Goal: Information Seeking & Learning: Learn about a topic

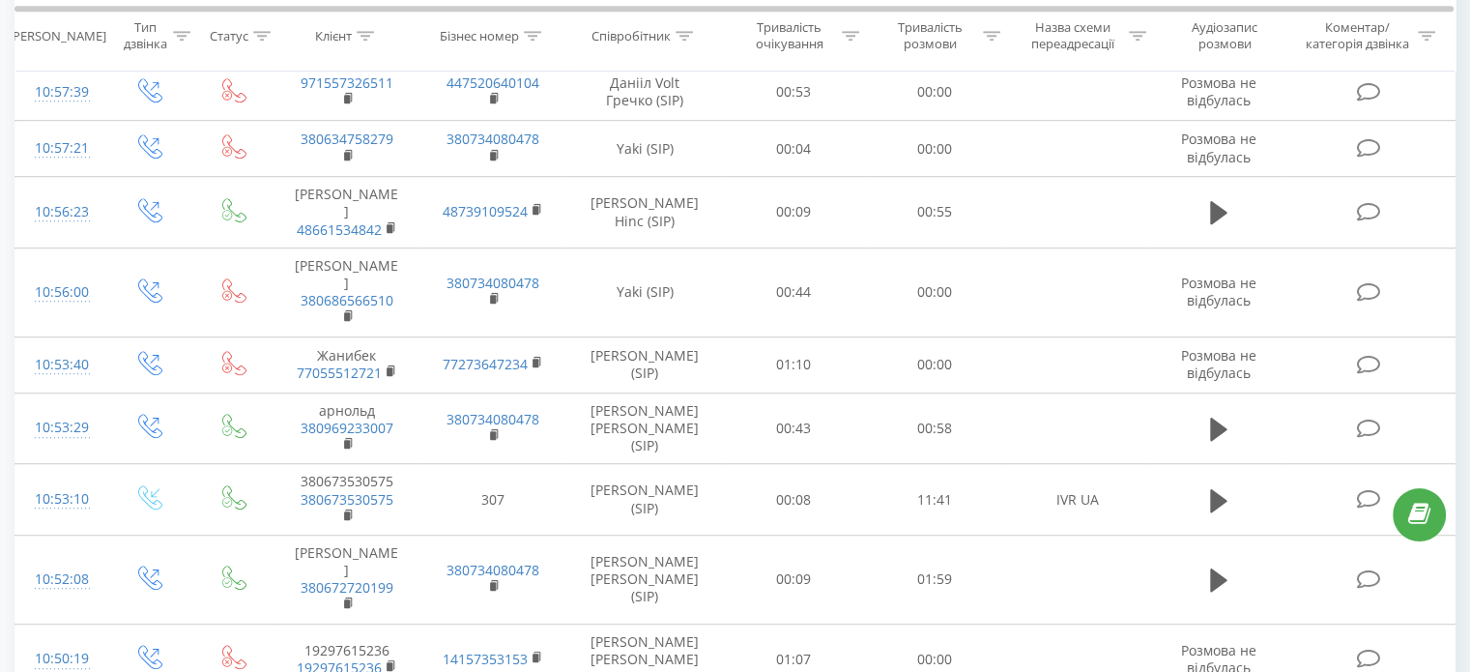
scroll to position [1345, 0]
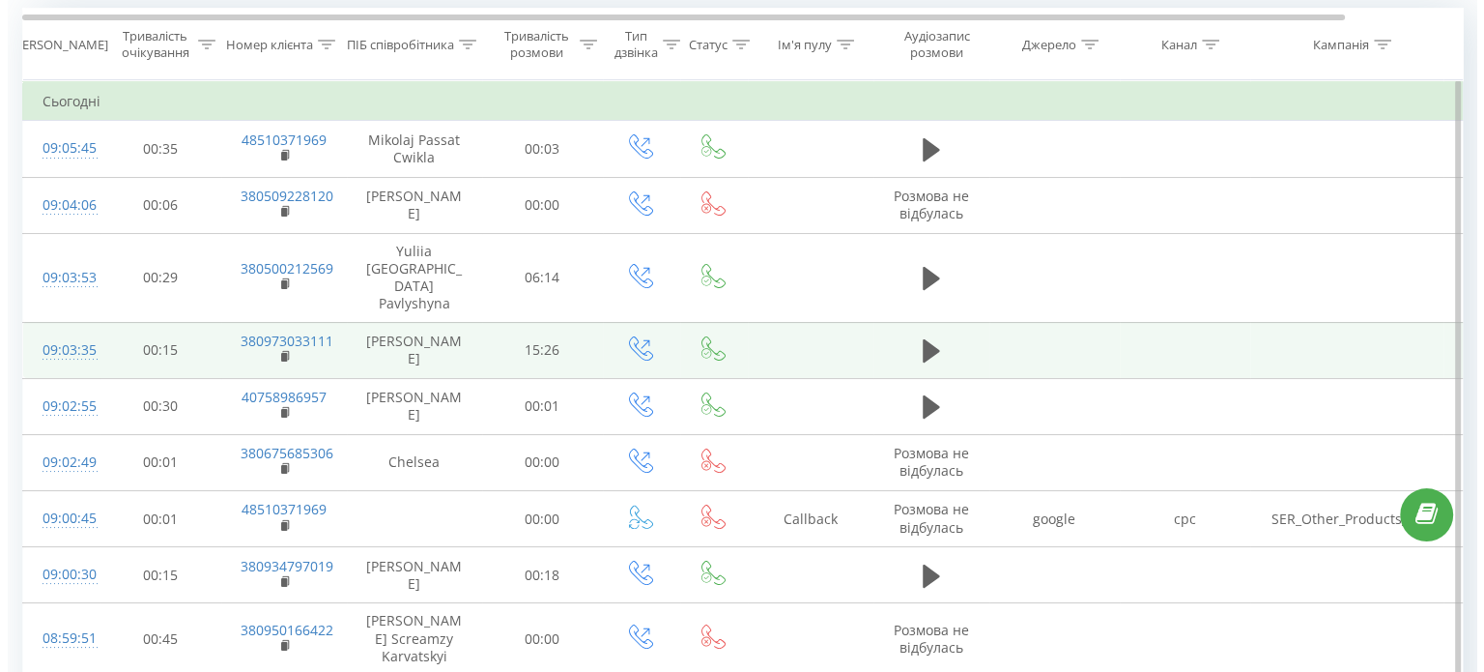
scroll to position [166, 0]
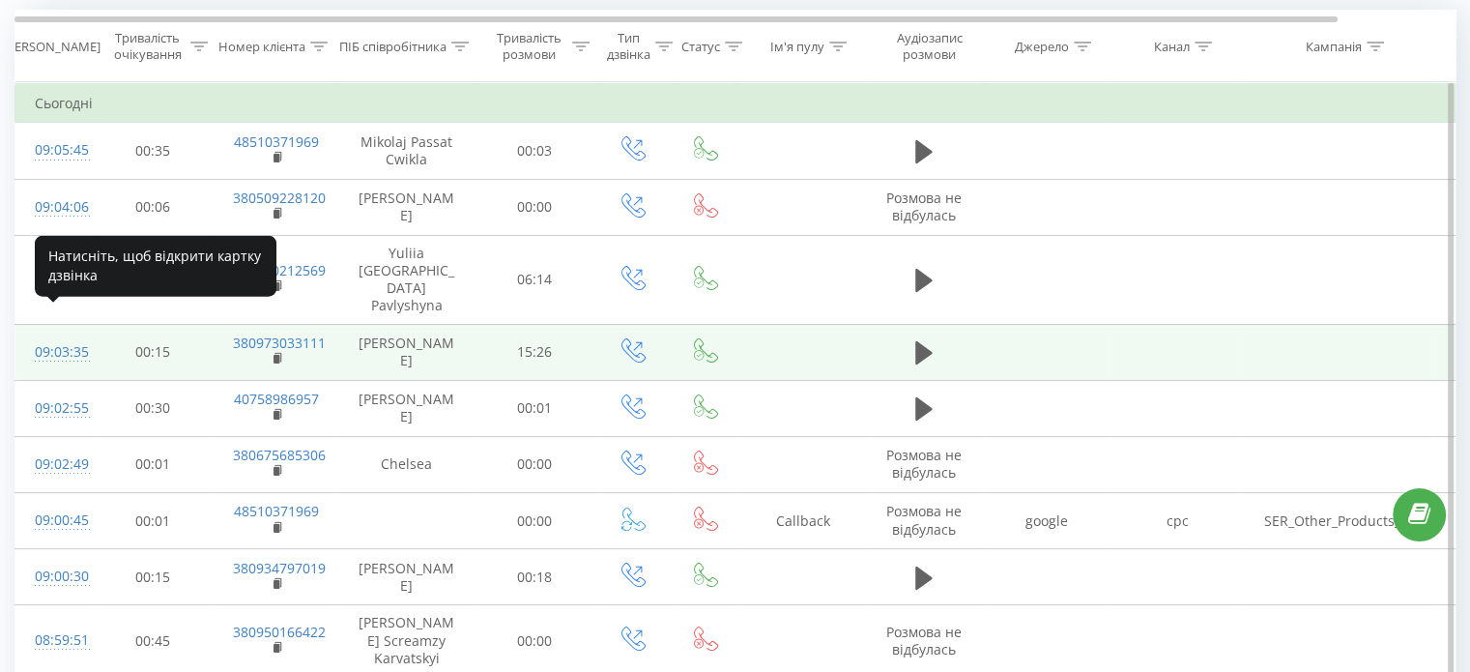
click at [58, 333] on div "09:03:35" at bounding box center [54, 352] width 39 height 38
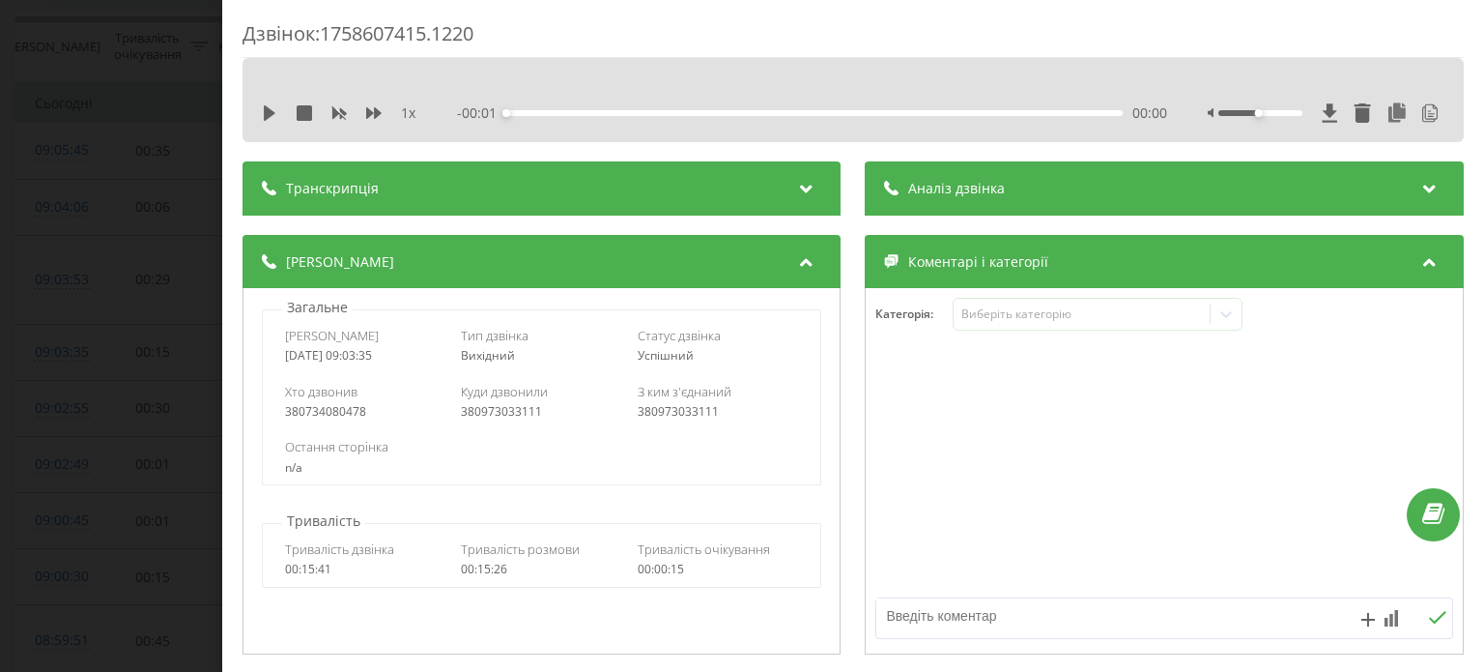
click at [552, 179] on div "Транскрипція" at bounding box center [542, 188] width 598 height 54
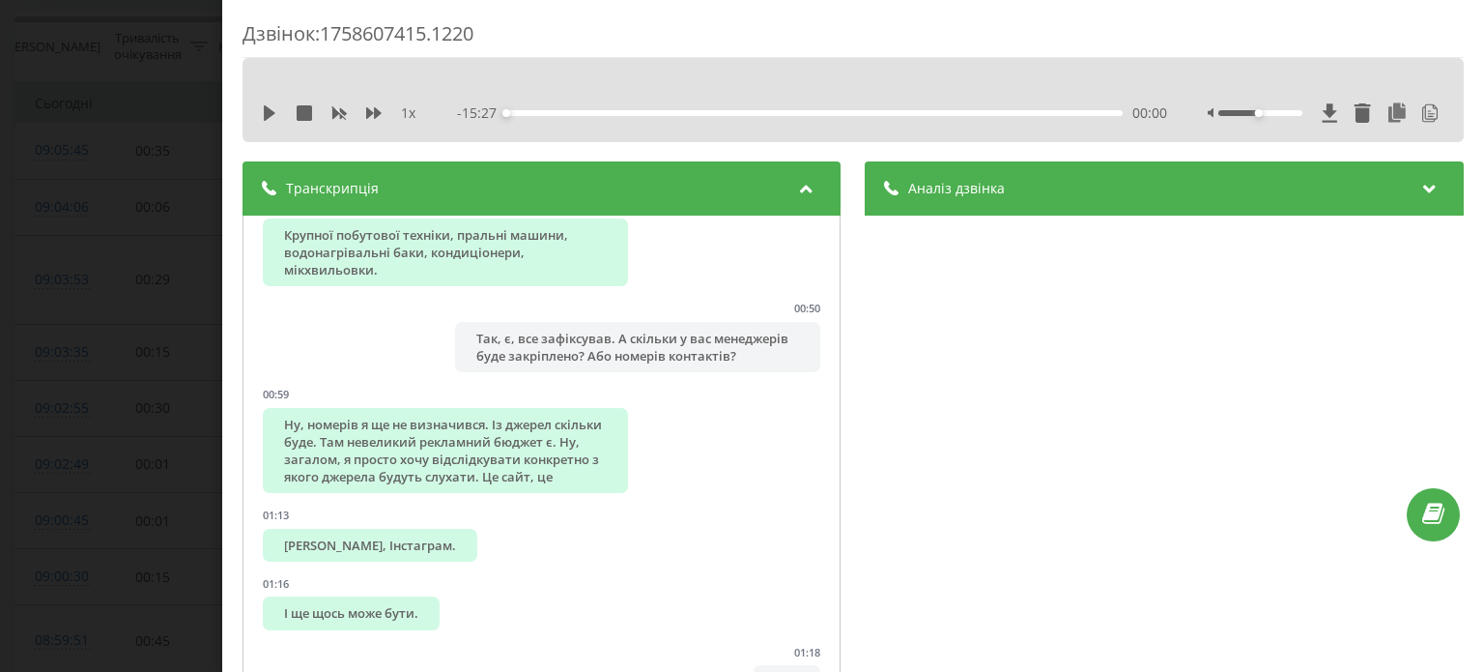
scroll to position [845, 0]
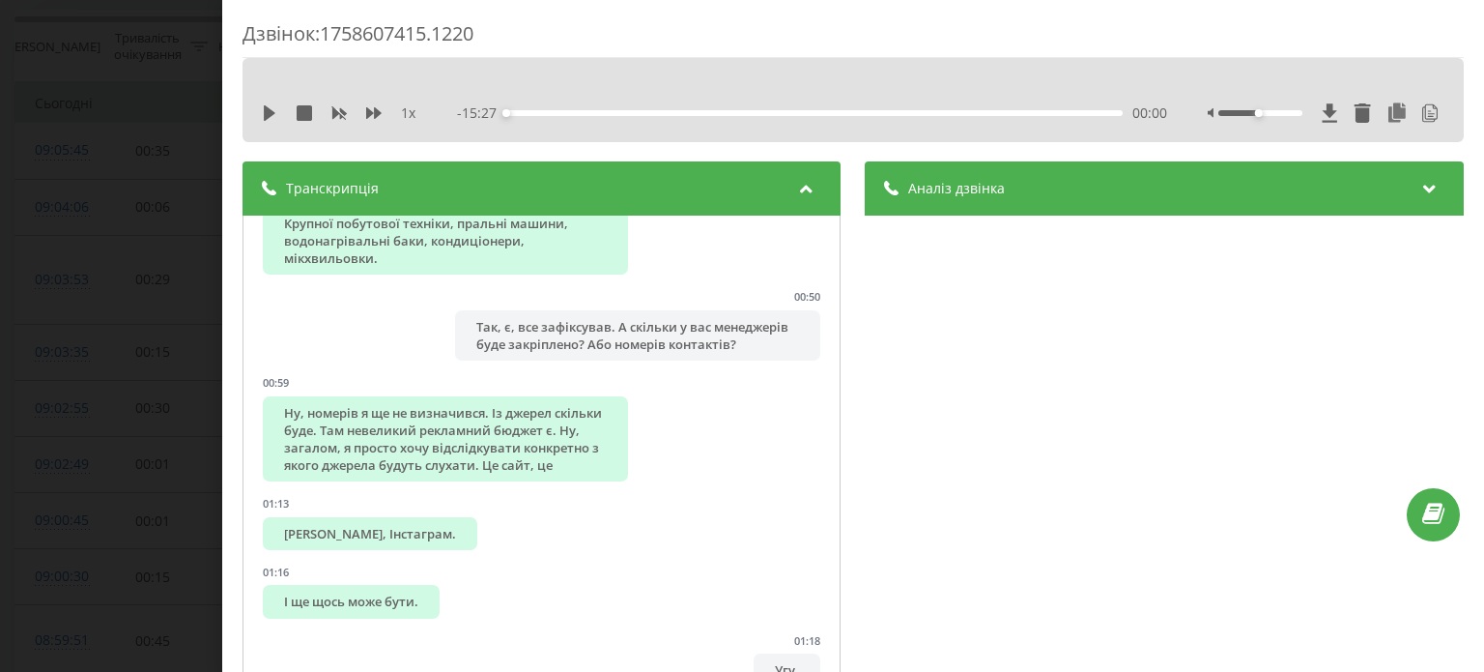
click at [527, 192] on div "Транскрипція" at bounding box center [542, 188] width 598 height 54
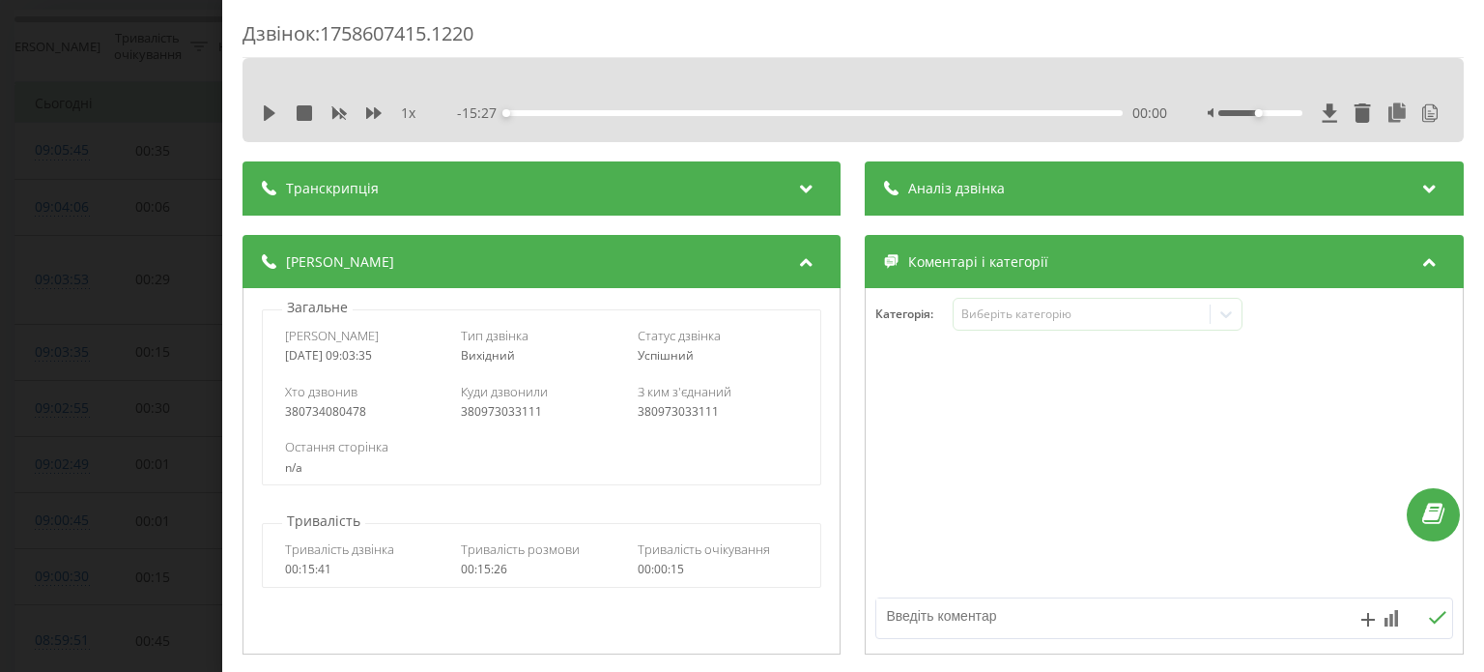
click at [990, 185] on span "Аналіз дзвінка" at bounding box center [957, 188] width 97 height 19
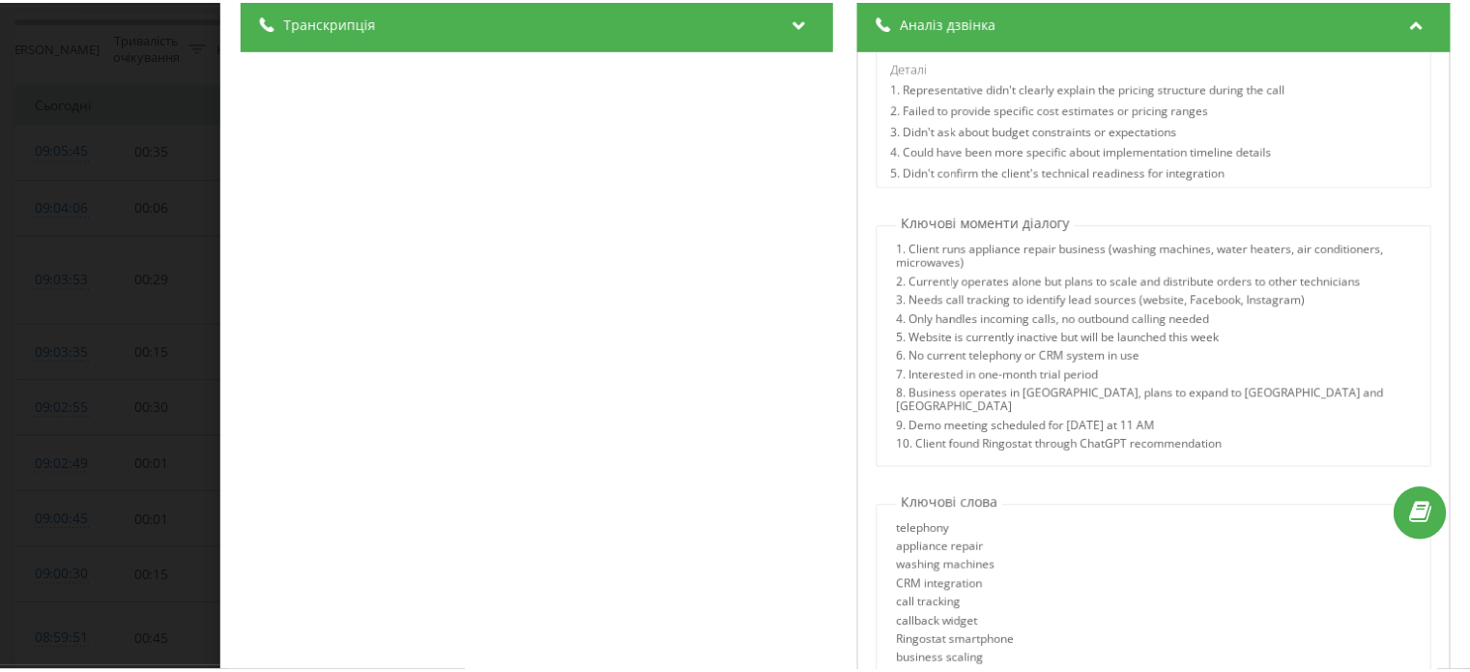
scroll to position [166, 0]
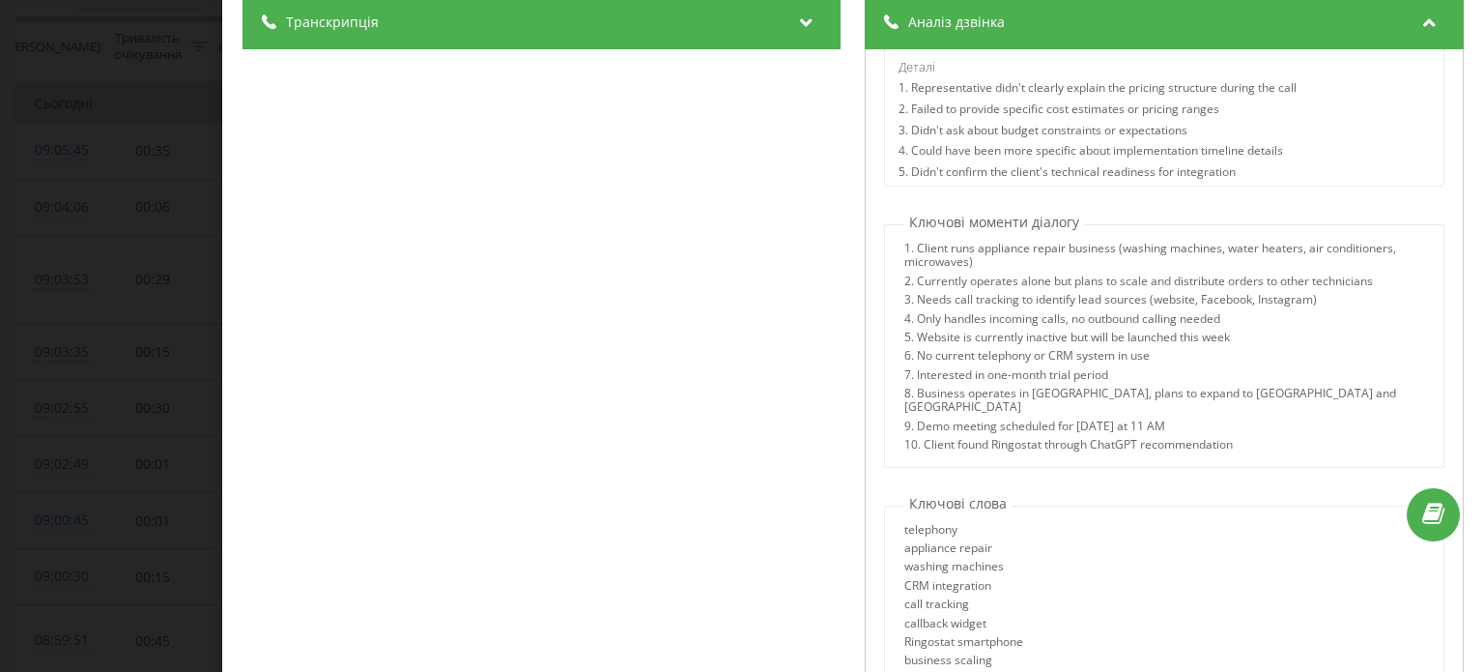
click at [108, 201] on div "Дзвінок : 1758607415.1220 1 x - 15:27 00:00 00:00 Транскрипція 00:01 Алло! 00:0…" at bounding box center [742, 336] width 1484 height 672
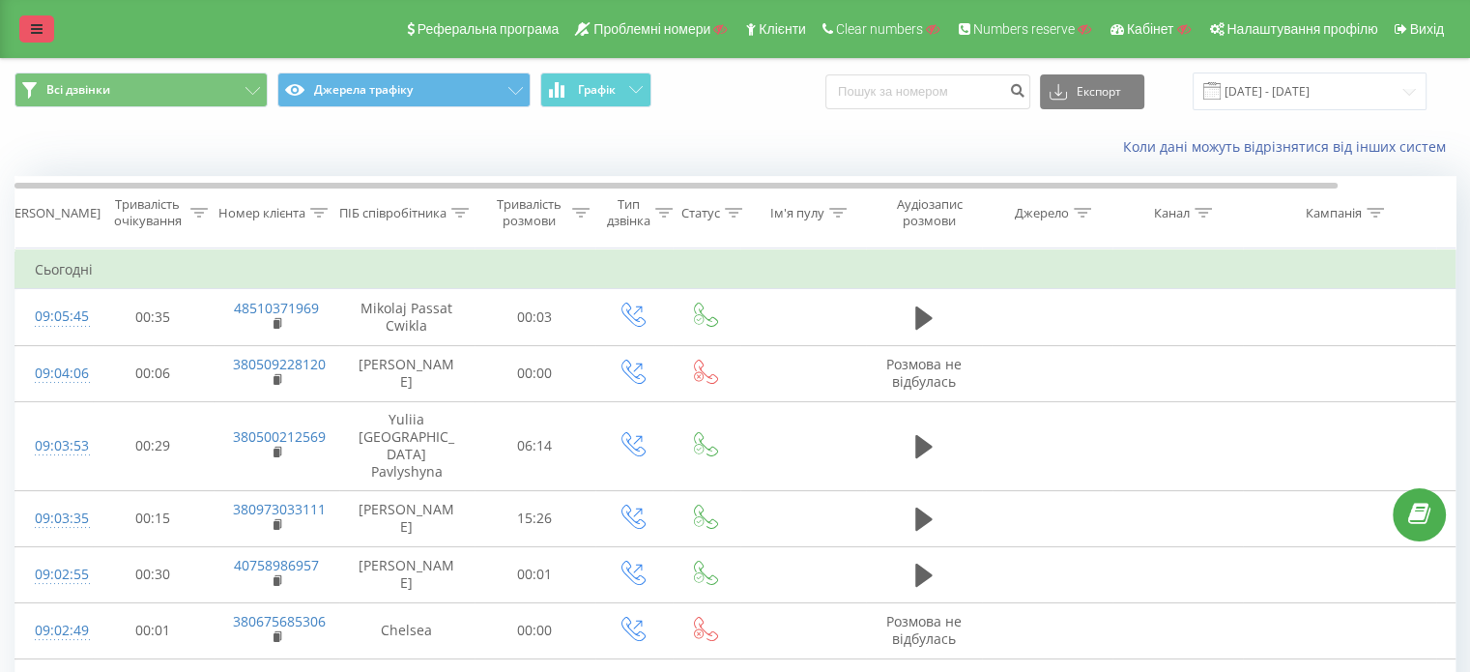
click at [37, 22] on icon at bounding box center [37, 29] width 12 height 14
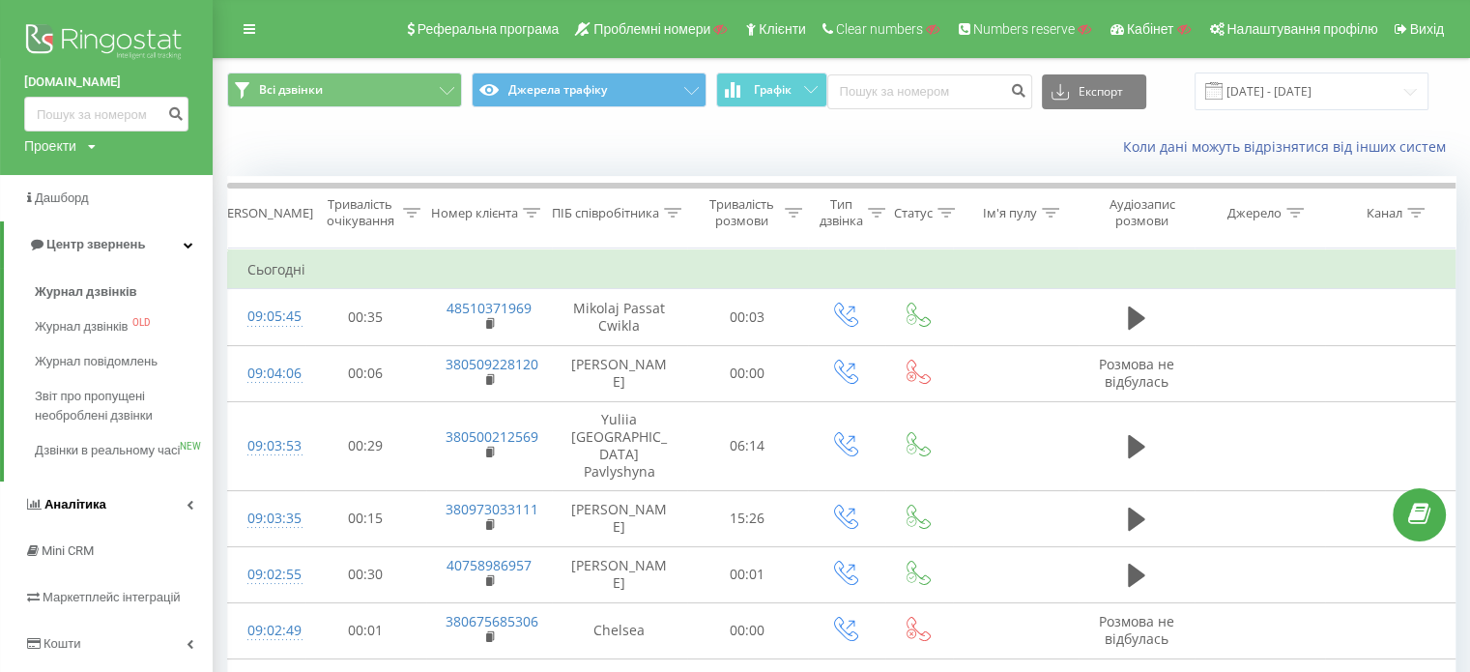
click at [120, 525] on link "Аналiтика" at bounding box center [106, 504] width 213 height 46
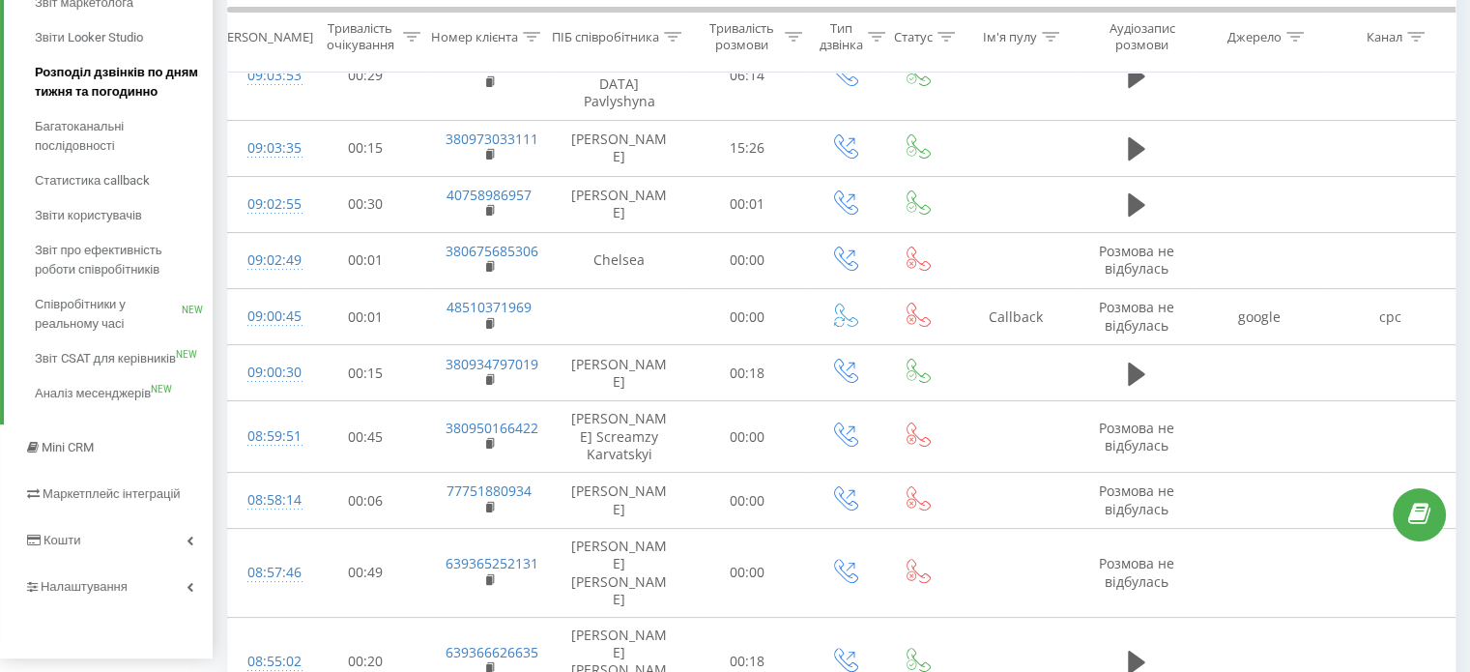
scroll to position [456, 0]
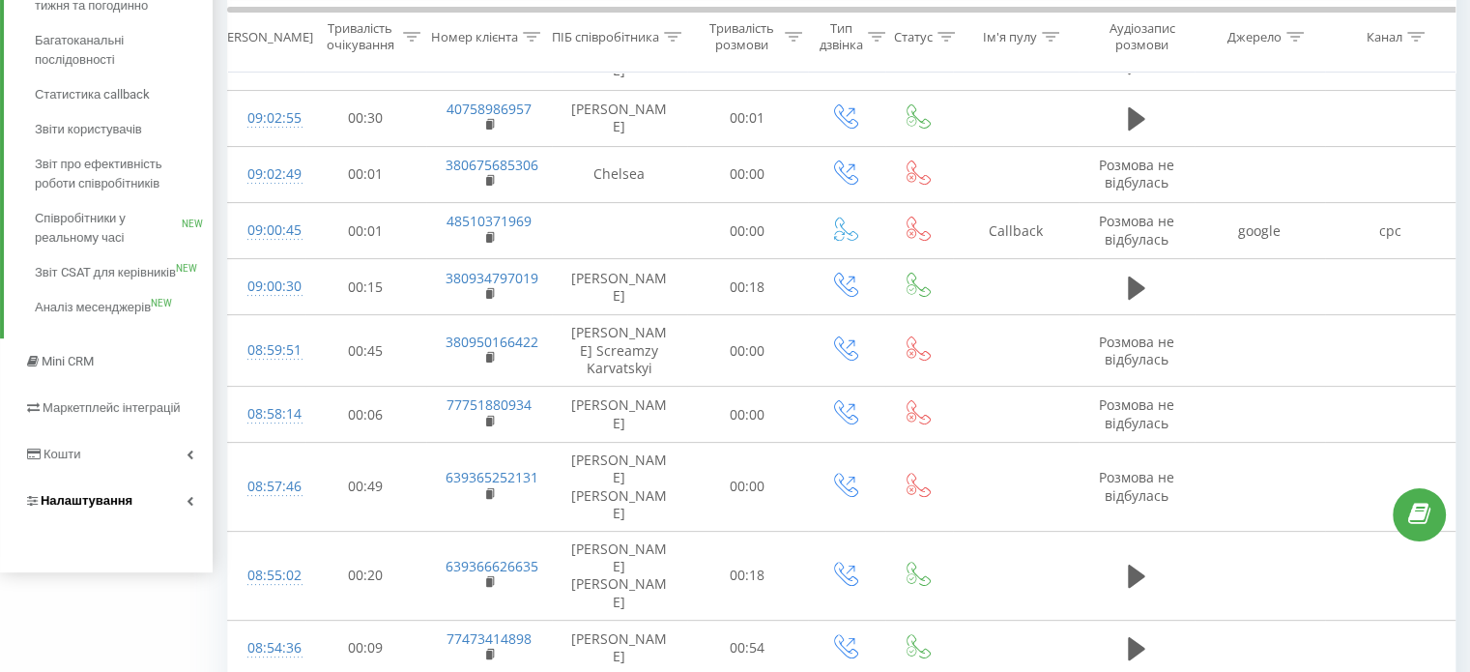
click at [123, 495] on span "Налаштування" at bounding box center [87, 500] width 92 height 14
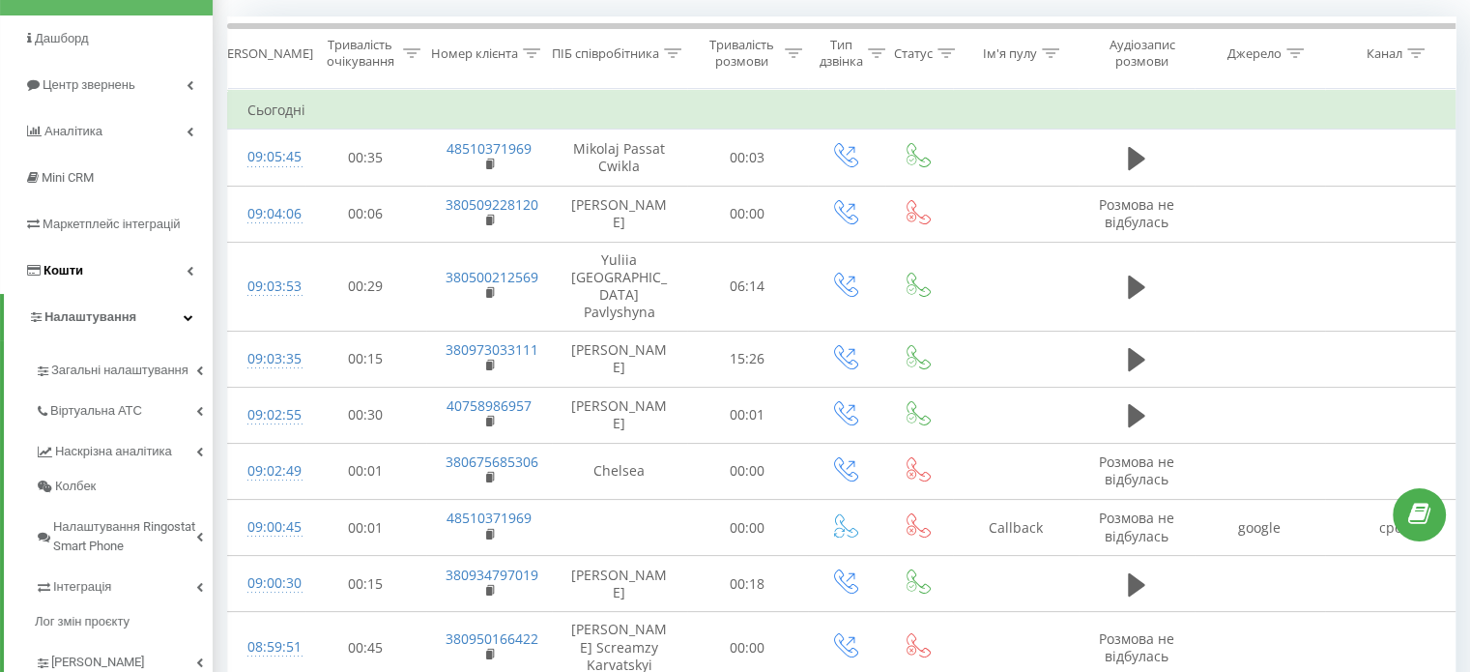
scroll to position [160, 0]
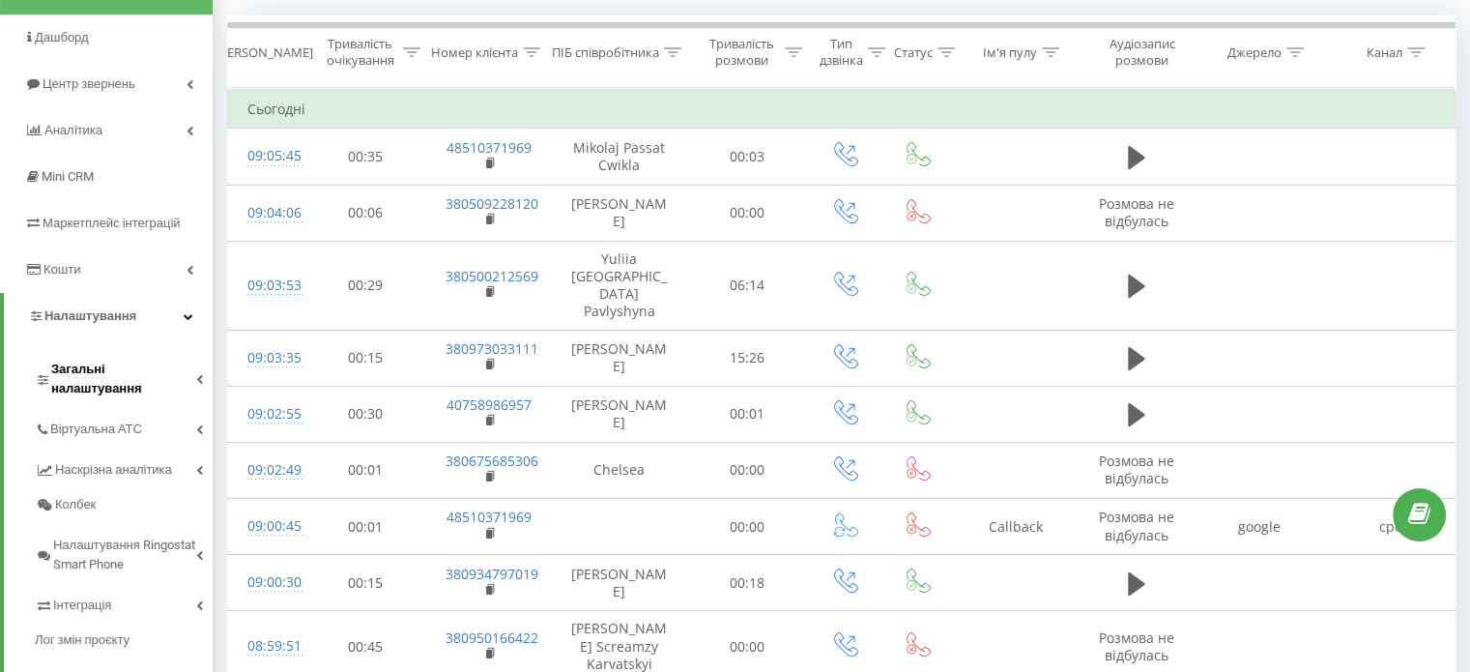
click at [142, 367] on span "Загальні налаштування" at bounding box center [123, 379] width 145 height 39
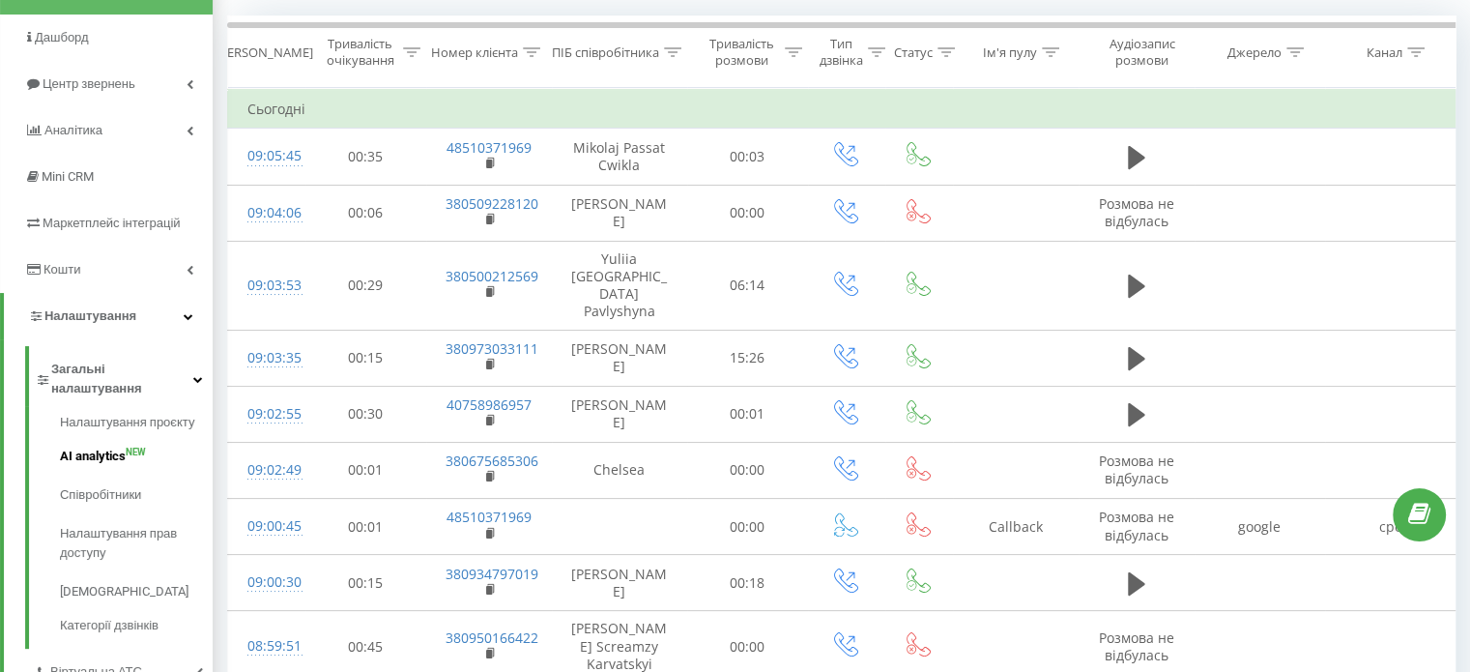
click at [107, 446] on span "AI analytics" at bounding box center [93, 455] width 66 height 19
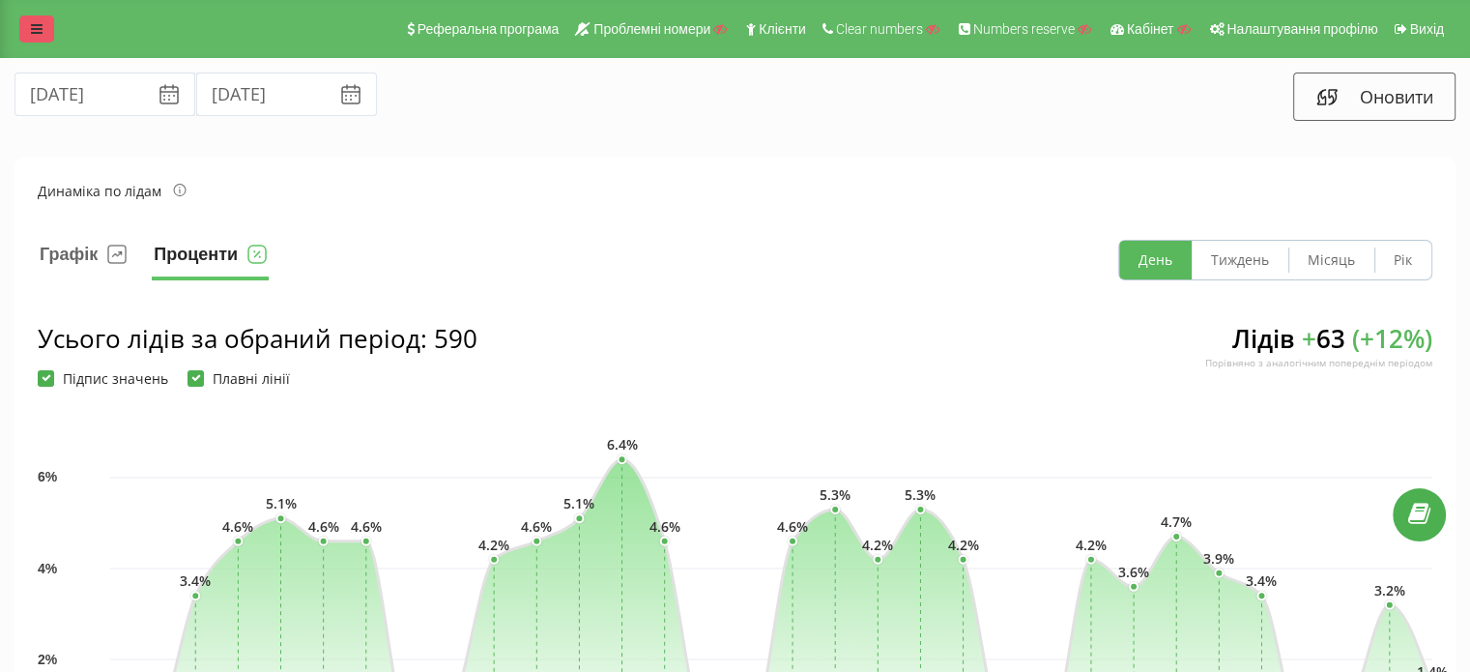
click at [27, 16] on link at bounding box center [36, 28] width 35 height 27
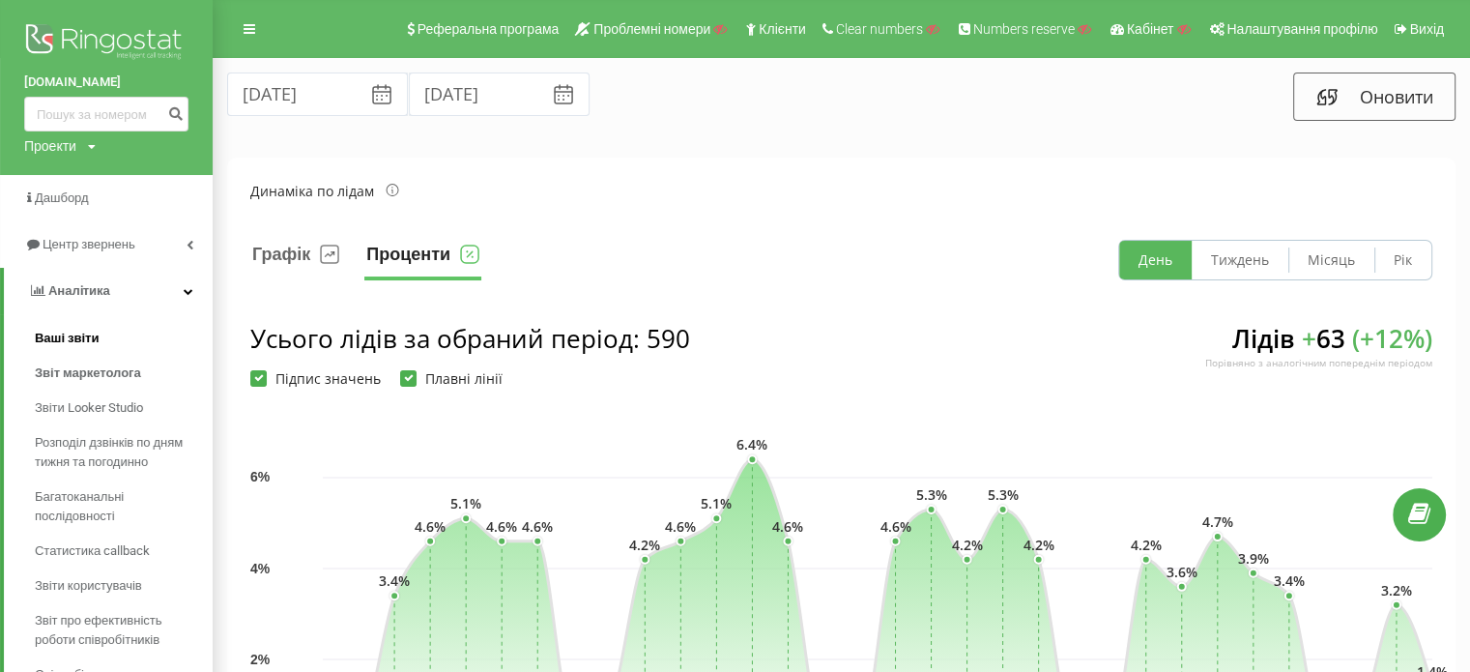
click at [93, 337] on span "Ваші звіти" at bounding box center [67, 338] width 65 height 19
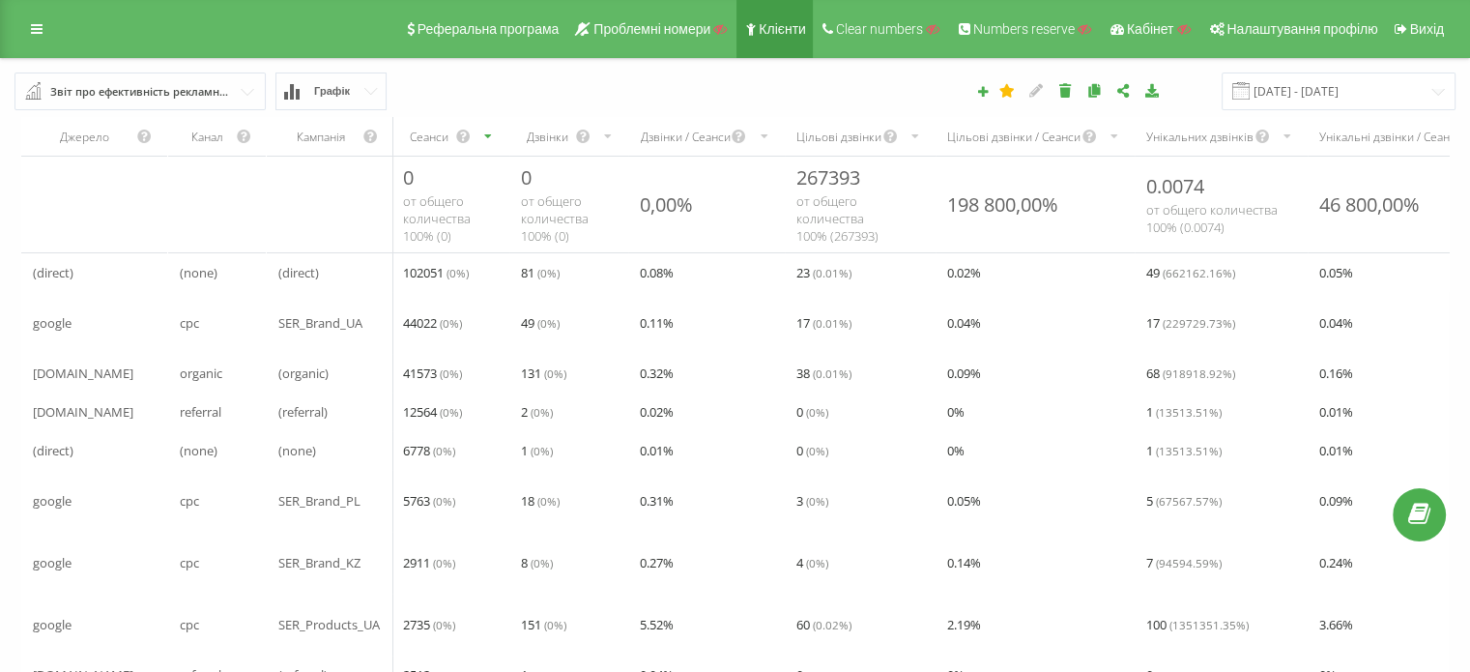
click at [755, 45] on link "Клієнти" at bounding box center [774, 29] width 76 height 58
